Goal: Information Seeking & Learning: Learn about a topic

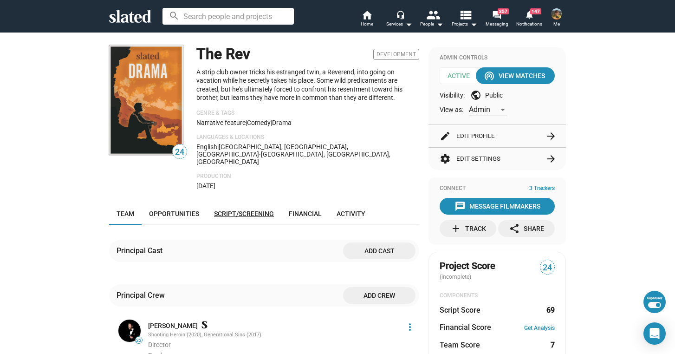
click at [245, 210] on span "Script/Screening" at bounding box center [244, 213] width 60 height 7
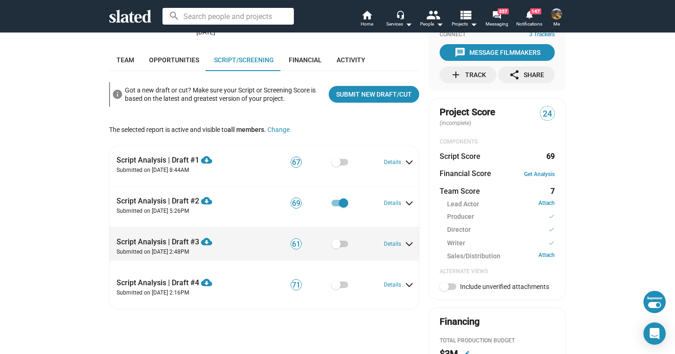
scroll to position [156, 0]
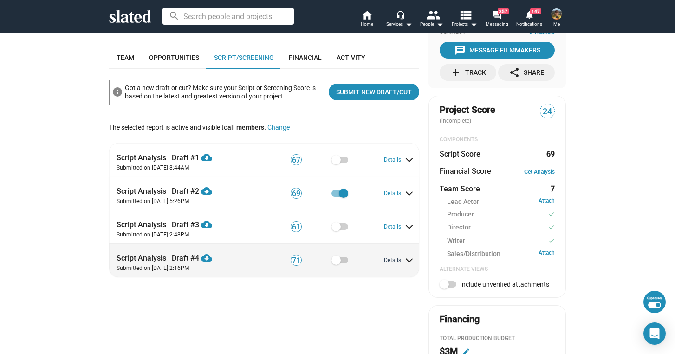
click at [395, 257] on button "Details" at bounding box center [398, 260] width 28 height 7
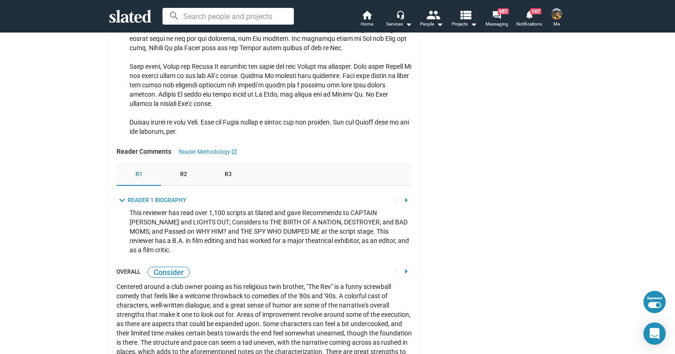
scroll to position [1416, 0]
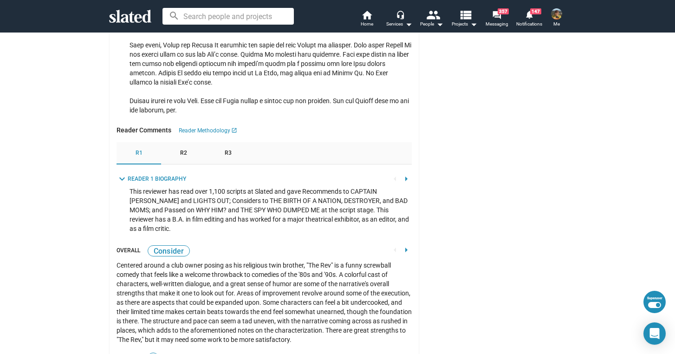
click at [177, 142] on div "R2" at bounding box center [183, 153] width 45 height 22
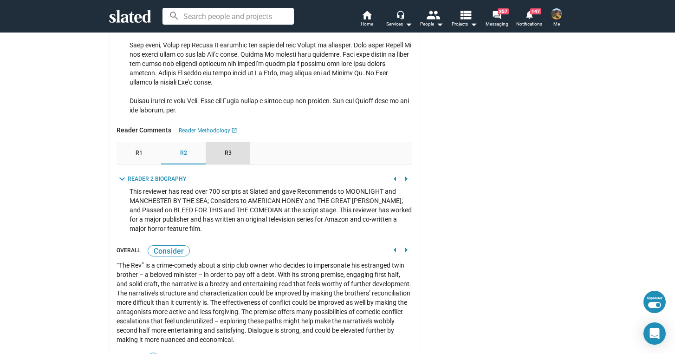
click at [225, 149] on span "R3" at bounding box center [228, 152] width 7 height 7
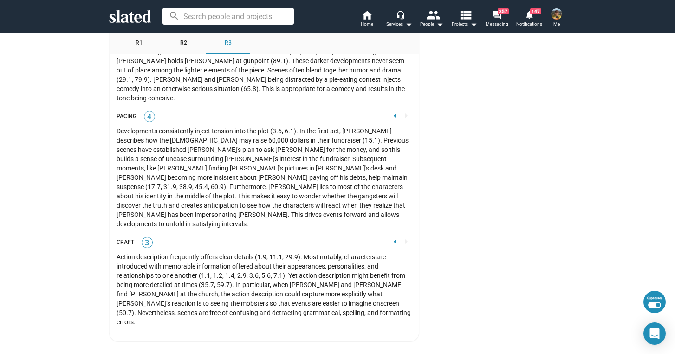
scroll to position [2882, 0]
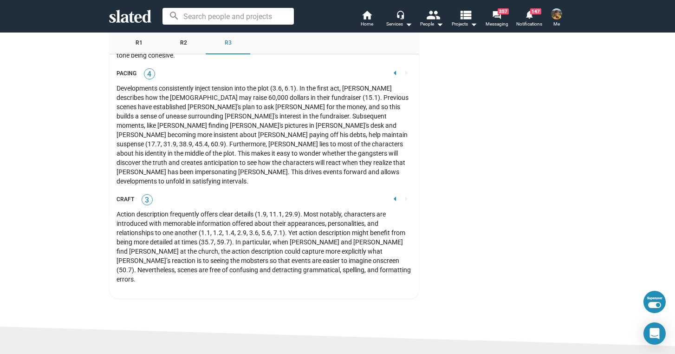
click at [392, 193] on mat-icon "arrow_left" at bounding box center [394, 198] width 11 height 11
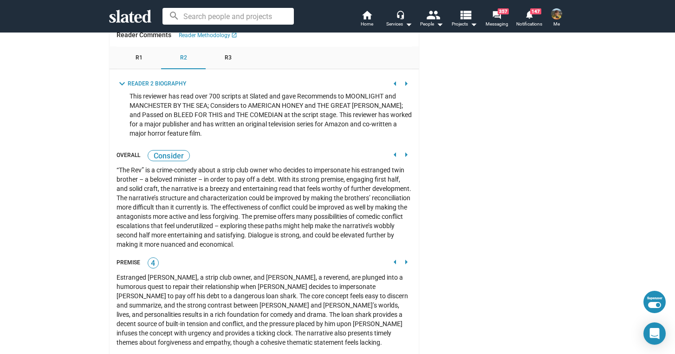
click at [389, 149] on mat-icon "arrow_left" at bounding box center [394, 154] width 11 height 11
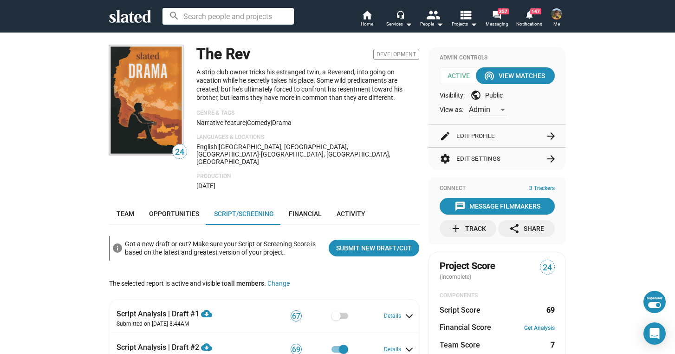
scroll to position [104, 0]
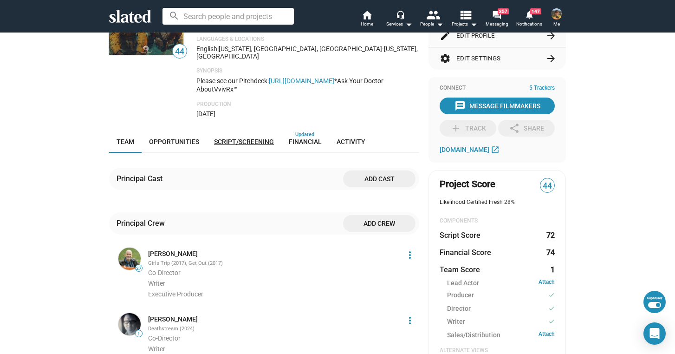
click at [258, 138] on span "Script/Screening" at bounding box center [244, 141] width 60 height 7
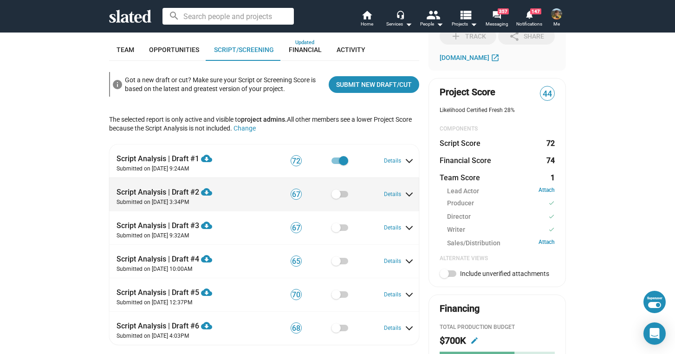
scroll to position [309, 0]
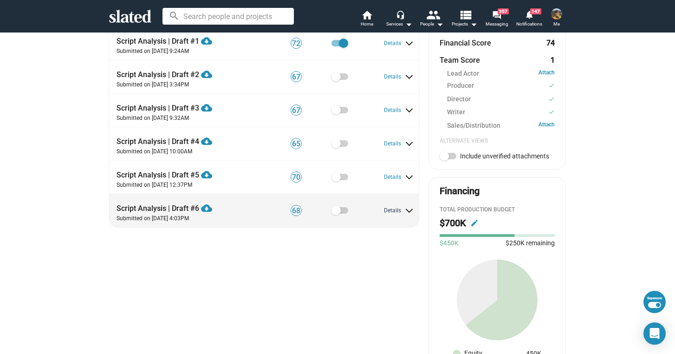
click at [392, 207] on button "Details" at bounding box center [398, 210] width 28 height 7
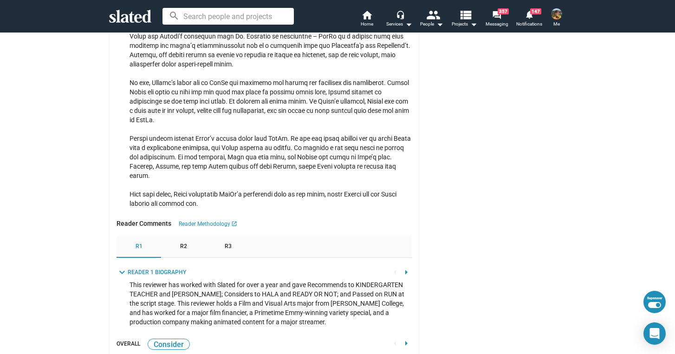
scroll to position [1524, 0]
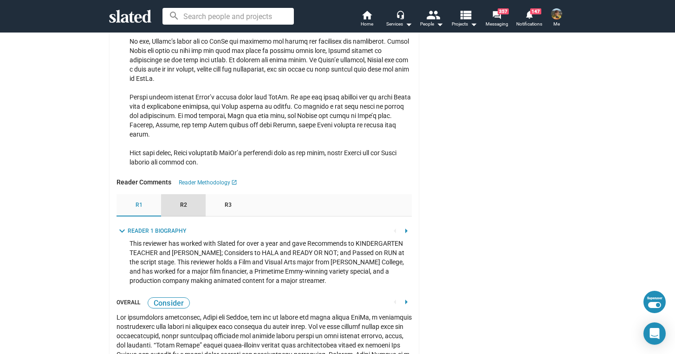
click at [183, 194] on div "R2" at bounding box center [183, 205] width 45 height 22
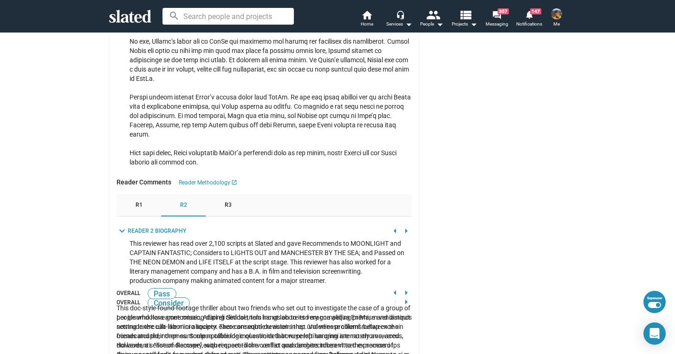
click at [242, 194] on div "R3" at bounding box center [228, 205] width 45 height 22
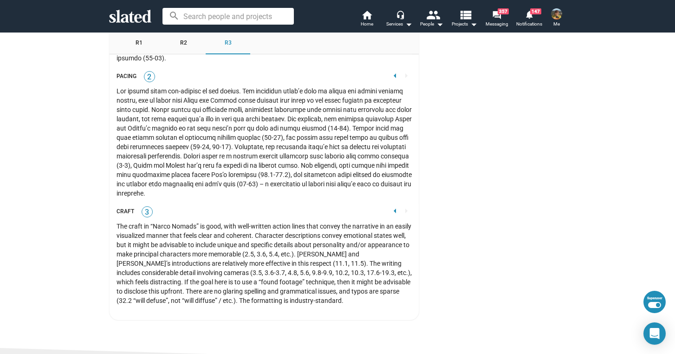
click at [391, 205] on mat-icon "arrow_left" at bounding box center [394, 210] width 11 height 11
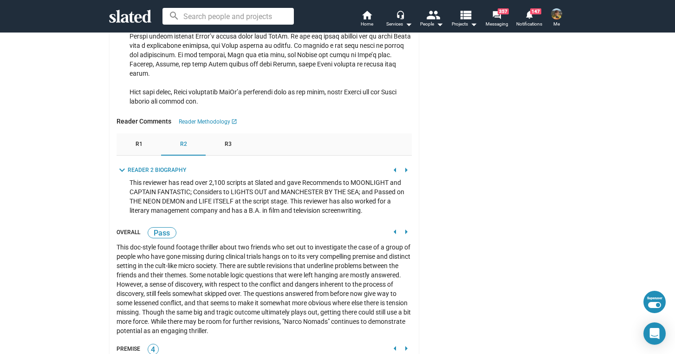
scroll to position [1571, 0]
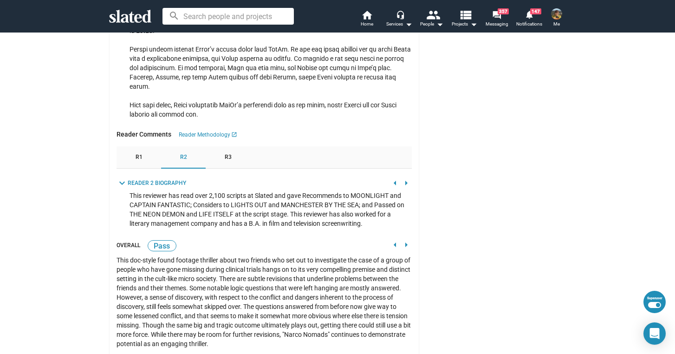
click at [391, 239] on mat-icon "arrow_left" at bounding box center [394, 244] width 11 height 11
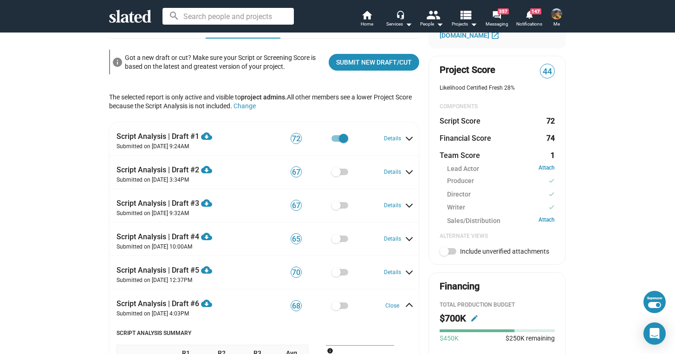
scroll to position [208, 0]
